Goal: Find specific fact: Find specific fact

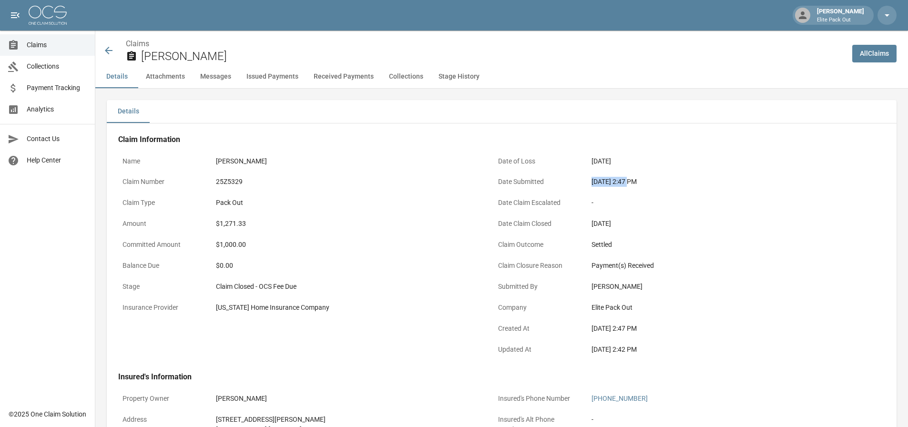
click at [104, 48] on icon at bounding box center [108, 50] width 11 height 11
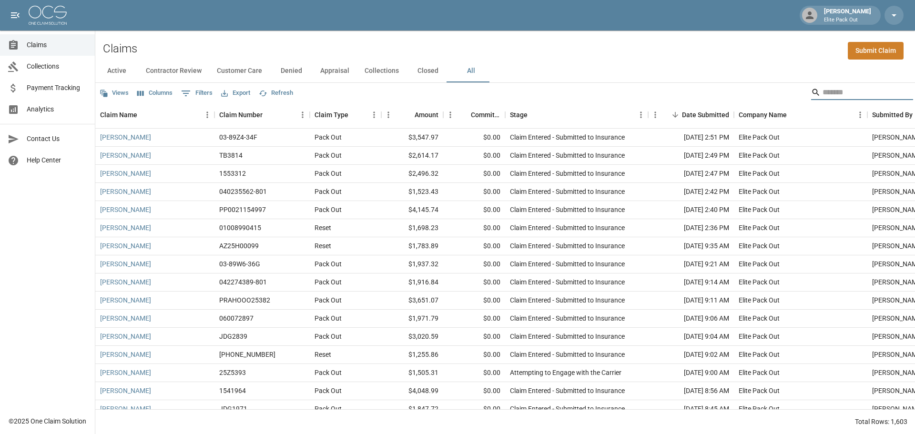
click at [835, 96] on input "Search" at bounding box center [860, 92] width 76 height 15
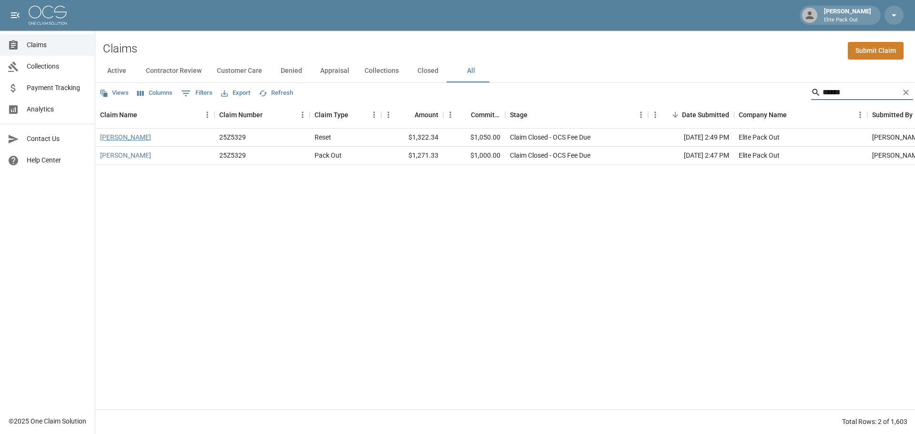
type input "******"
click at [149, 139] on link "[PERSON_NAME]" at bounding box center [125, 137] width 51 height 10
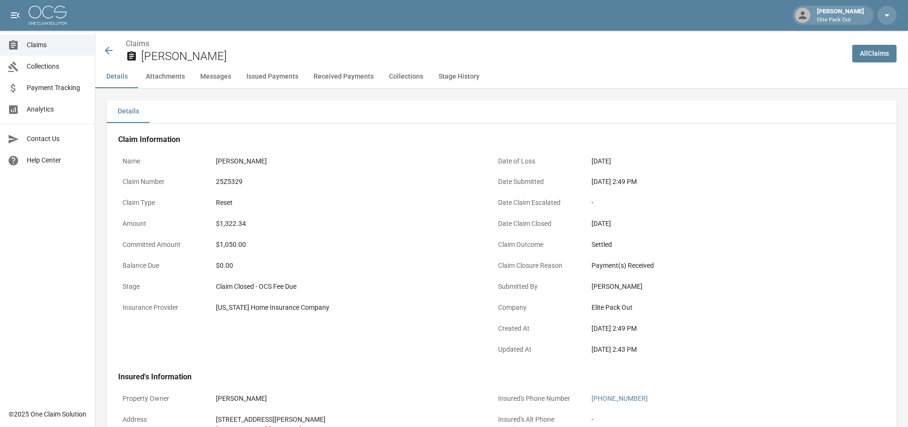
click at [241, 223] on div "$1,322.34" at bounding box center [347, 224] width 262 height 10
copy div "1,322.34"
click at [297, 242] on div "$1,050.00" at bounding box center [347, 245] width 262 height 10
drag, startPoint x: 591, startPoint y: 182, endPoint x: 629, endPoint y: 182, distance: 38.1
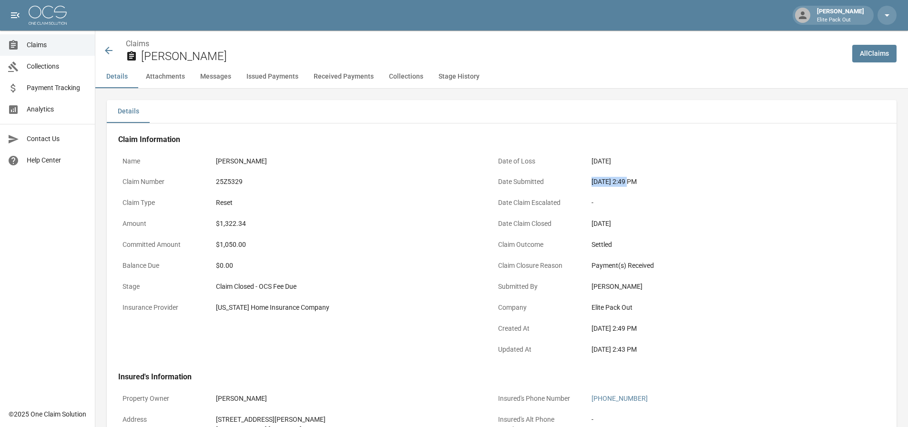
click at [629, 182] on div "[DATE] 2:49 PM" at bounding box center [722, 182] width 262 height 10
copy div "[DATE]"
